Goal: Information Seeking & Learning: Learn about a topic

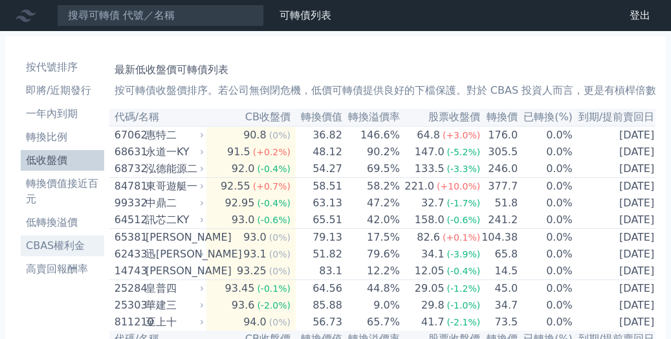
drag, startPoint x: 67, startPoint y: 325, endPoint x: 74, endPoint y: 250, distance: 76.0
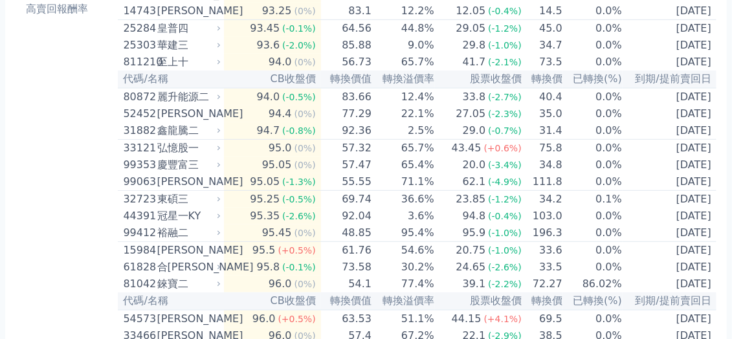
scroll to position [296, 0]
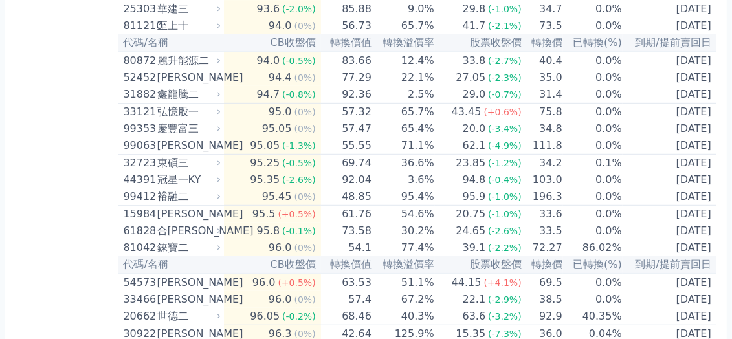
drag, startPoint x: 73, startPoint y: 291, endPoint x: 103, endPoint y: 260, distance: 43.0
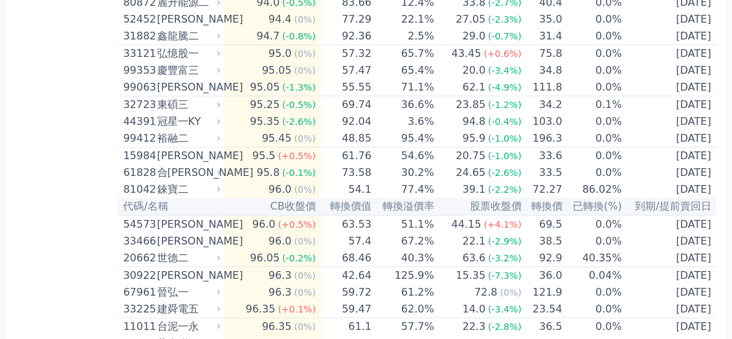
scroll to position [361, 0]
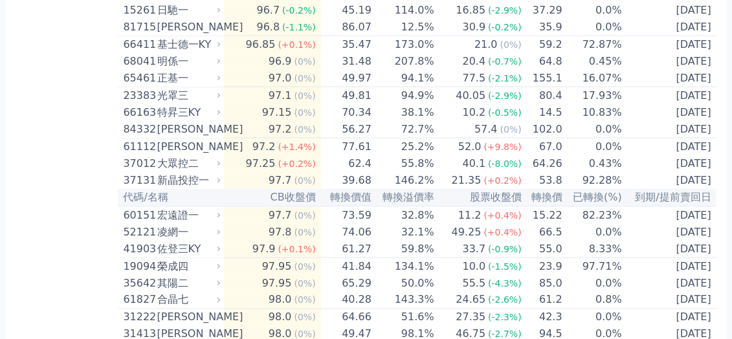
scroll to position [814, 0]
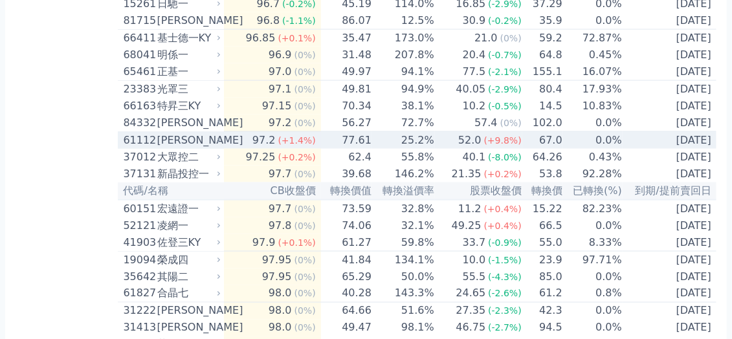
click at [131, 148] on div "61112" at bounding box center [138, 141] width 30 height 16
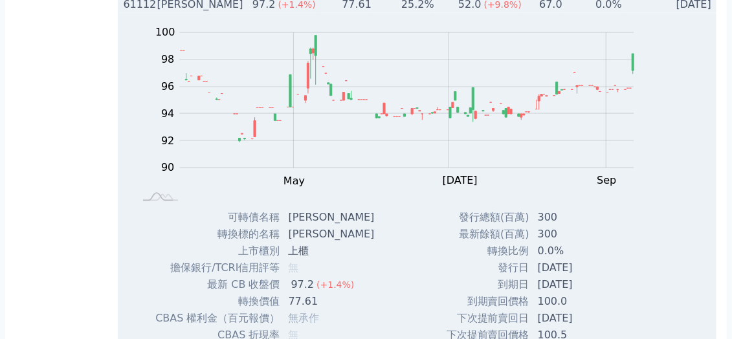
scroll to position [943, 0]
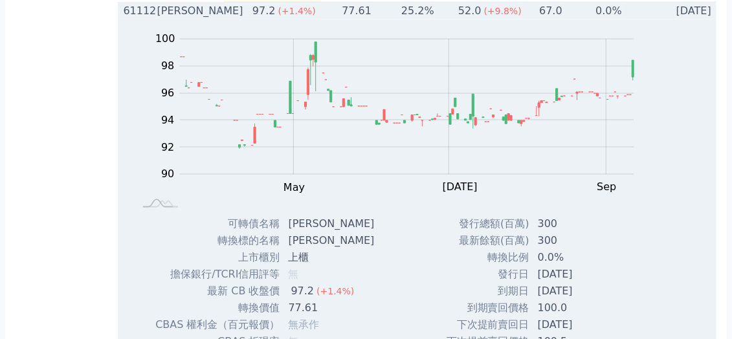
click at [147, 19] on div "61112" at bounding box center [138, 11] width 30 height 16
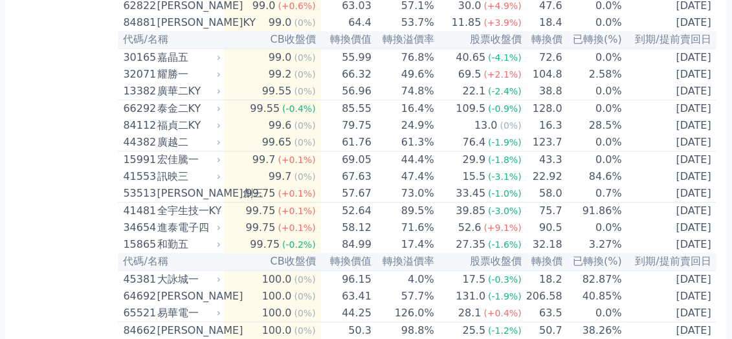
scroll to position [1422, 0]
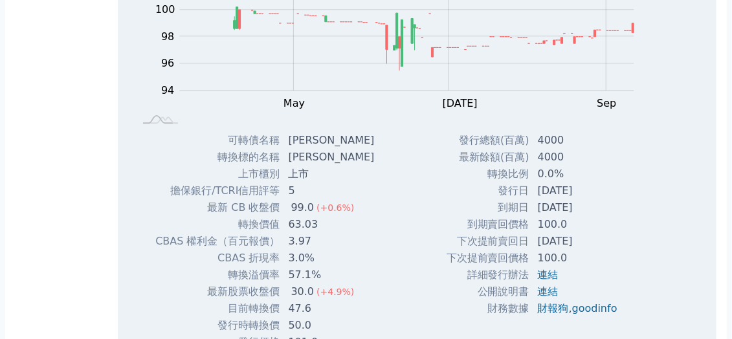
scroll to position [1486, 0]
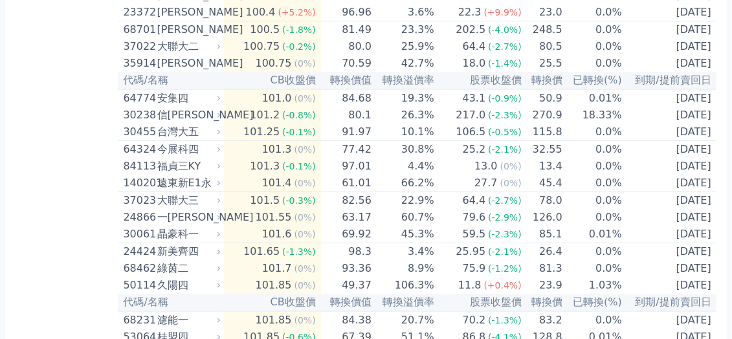
scroll to position [1875, 0]
